Goal: Information Seeking & Learning: Learn about a topic

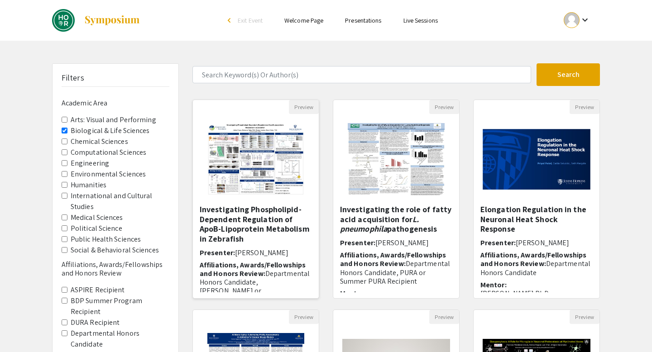
click at [266, 221] on h5 "Investigating Phospholipid-Dependent Regulation of ApoB-Lipoprotein Metabolism …" at bounding box center [256, 224] width 112 height 39
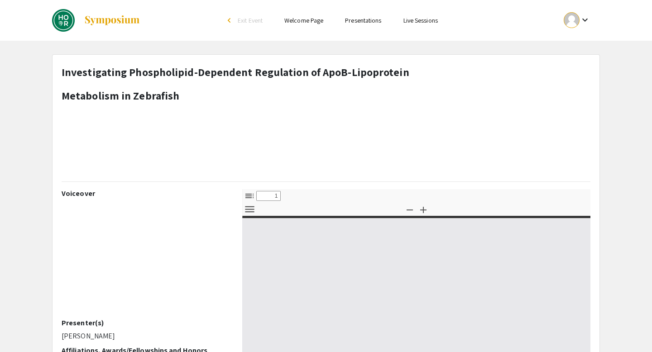
select select "custom"
type input "0"
select select "custom"
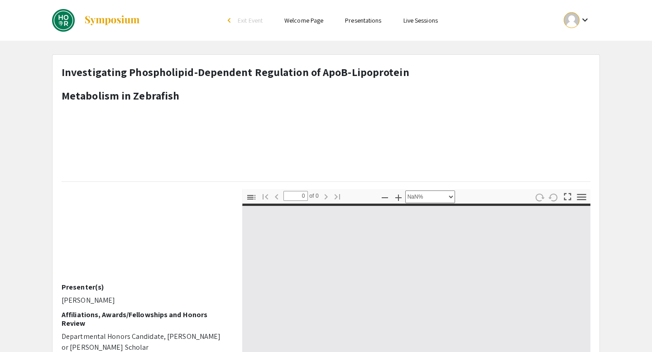
scroll to position [30, 0]
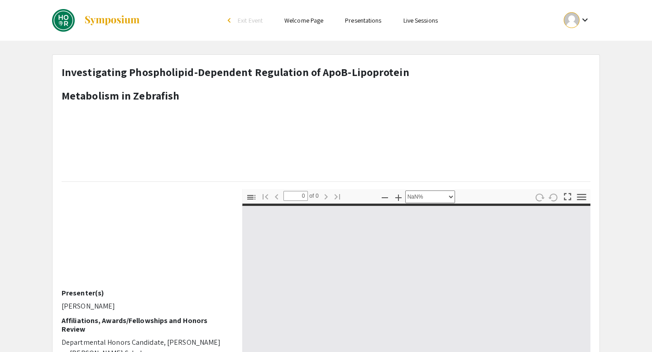
type input "1"
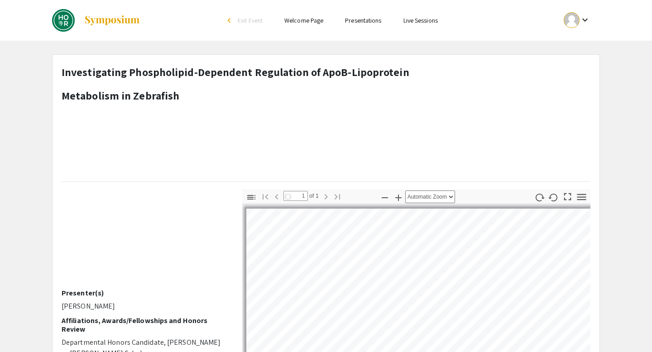
select select "auto"
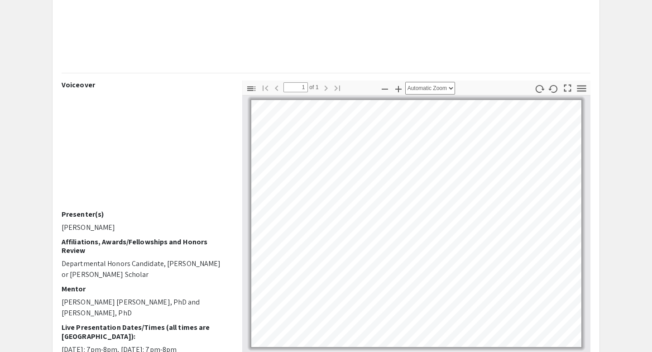
scroll to position [114, 0]
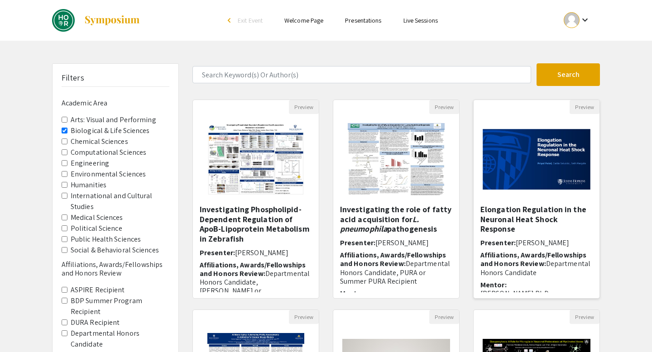
click at [489, 212] on h5 "Elongation Regulation in the Neuronal Heat Shock Response" at bounding box center [537, 219] width 112 height 29
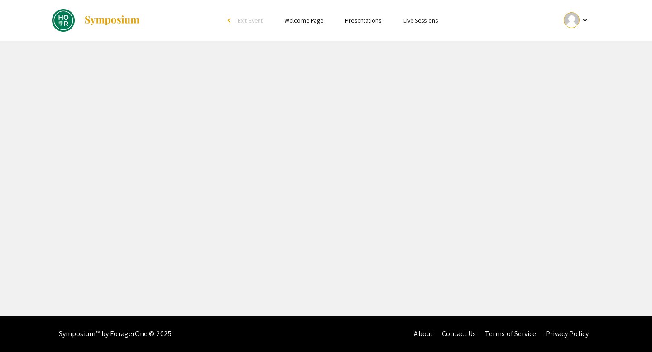
select select "custom"
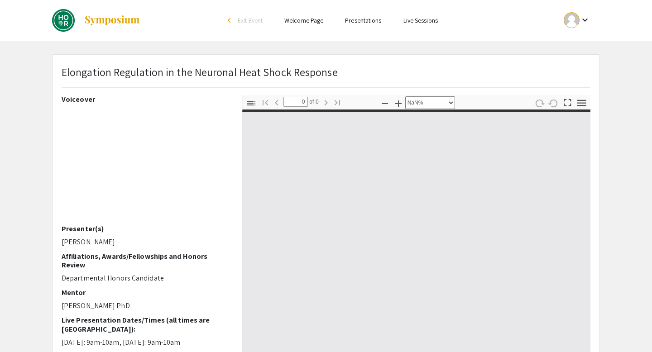
type input "1"
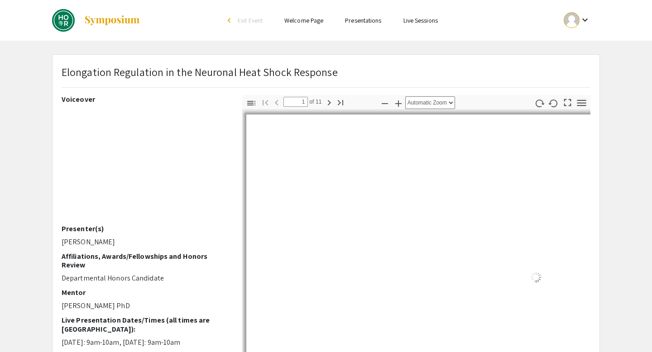
select select "auto"
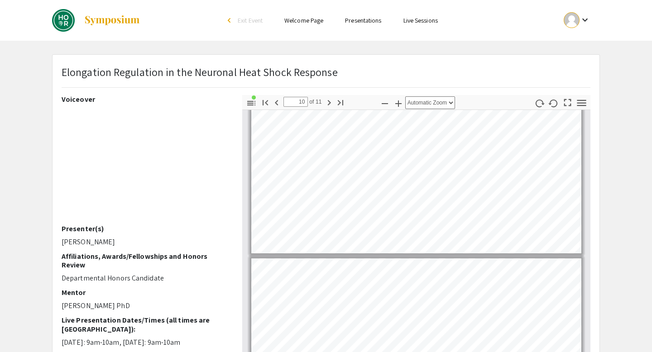
scroll to position [1799, 0]
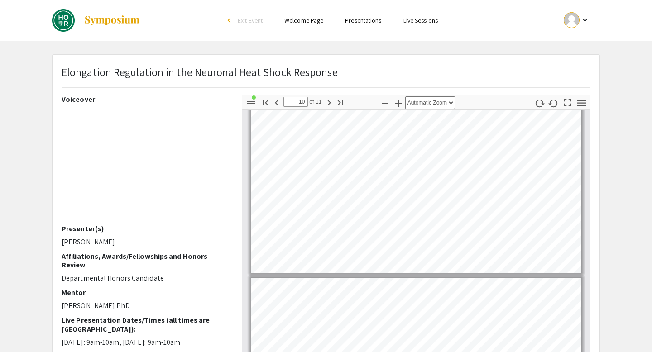
type input "11"
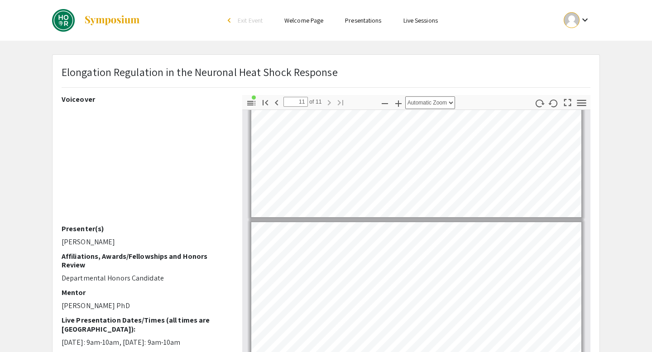
scroll to position [210, 0]
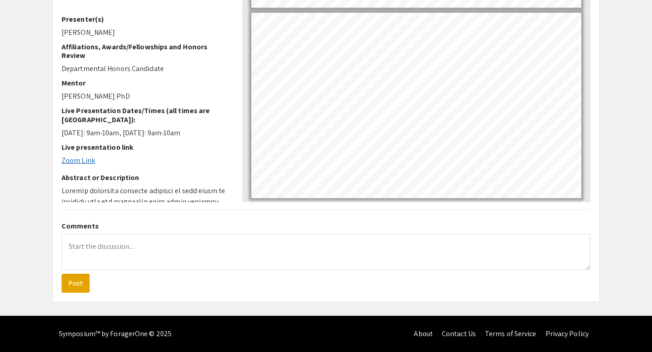
click at [83, 162] on link "Zoom Link" at bounding box center [79, 161] width 34 height 10
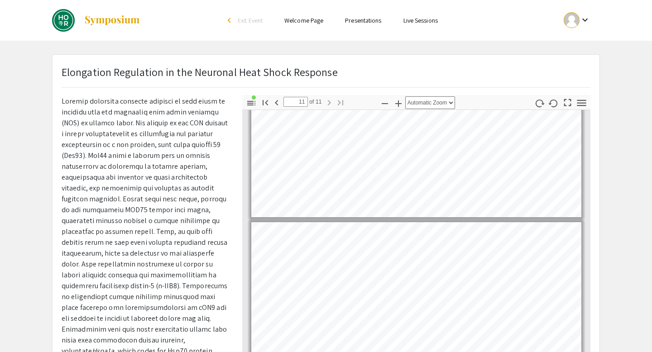
scroll to position [0, 0]
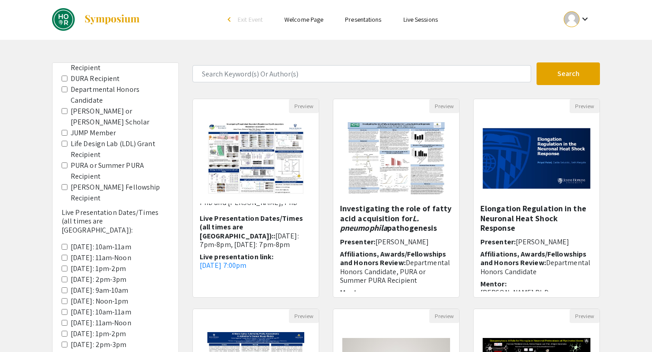
scroll to position [248, 0]
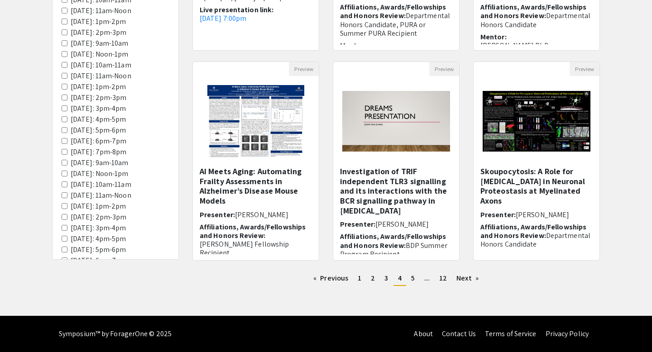
click at [120, 179] on label "[DATE]: 10am-11am" at bounding box center [101, 184] width 61 height 11
click at [67, 182] on 10am-11am "[DATE]: 10am-11am" at bounding box center [65, 185] width 6 height 6
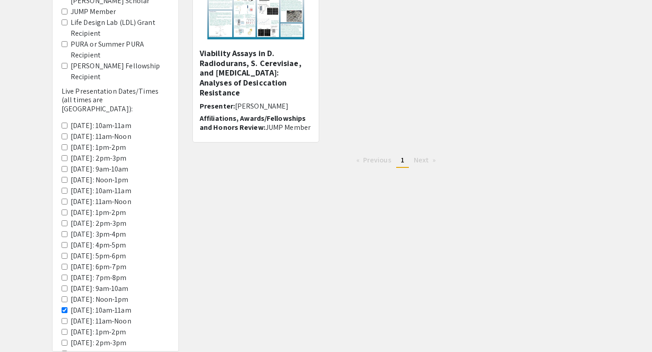
scroll to position [158, 0]
click at [380, 92] on div "Preview Viability Assays in D. Radiodurans, S. Cerevisiae, and [MEDICAL_DATA]: …" at bounding box center [396, 47] width 421 height 210
